Goal: Transaction & Acquisition: Subscribe to service/newsletter

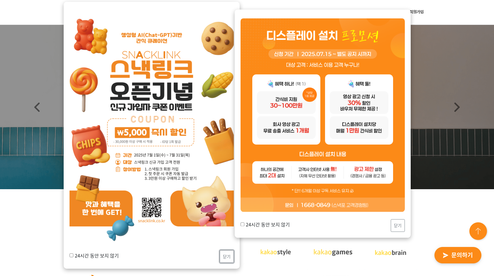
click at [223, 257] on button "닫기" at bounding box center [227, 256] width 14 height 13
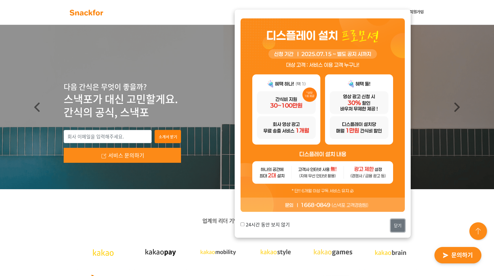
click at [394, 225] on button "닫기" at bounding box center [397, 225] width 14 height 13
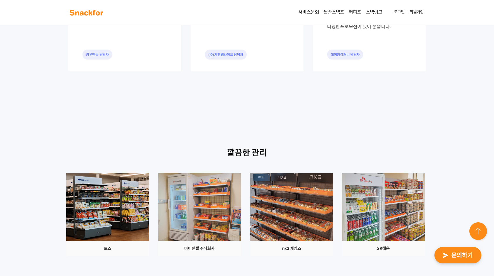
scroll to position [586, 0]
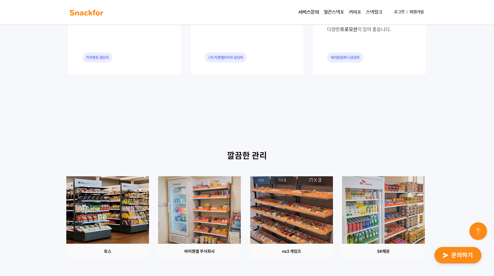
click at [330, 13] on link "월간스낵포" at bounding box center [333, 12] width 25 height 12
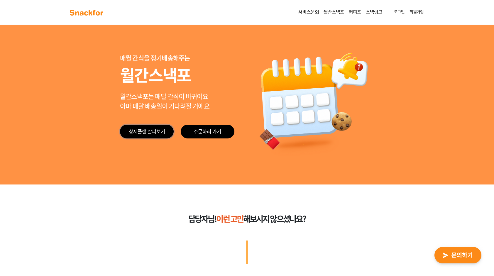
click at [140, 129] on link "상세플랜 살펴보기" at bounding box center [147, 132] width 54 height 14
click at [226, 132] on link "주문하러 가기" at bounding box center [208, 132] width 54 height 14
click at [140, 129] on link "상세플랜 살펴보기" at bounding box center [147, 132] width 54 height 14
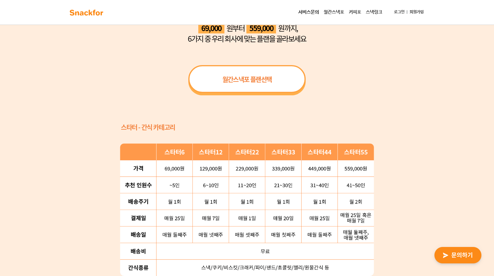
scroll to position [563, 0]
